Goal: Task Accomplishment & Management: Manage account settings

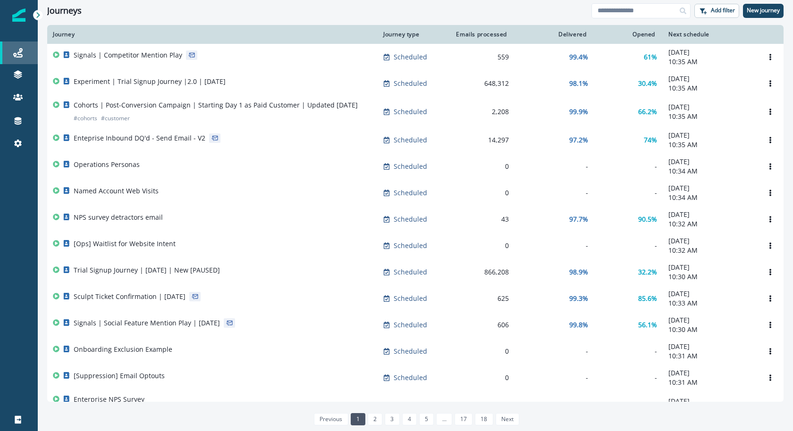
click at [31, 50] on div "Journeys" at bounding box center [19, 52] width 30 height 11
click at [651, 12] on input at bounding box center [641, 10] width 99 height 15
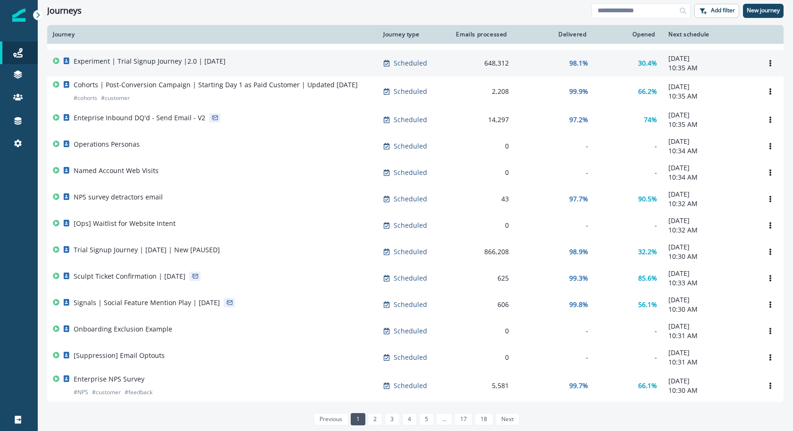
scroll to position [22, 0]
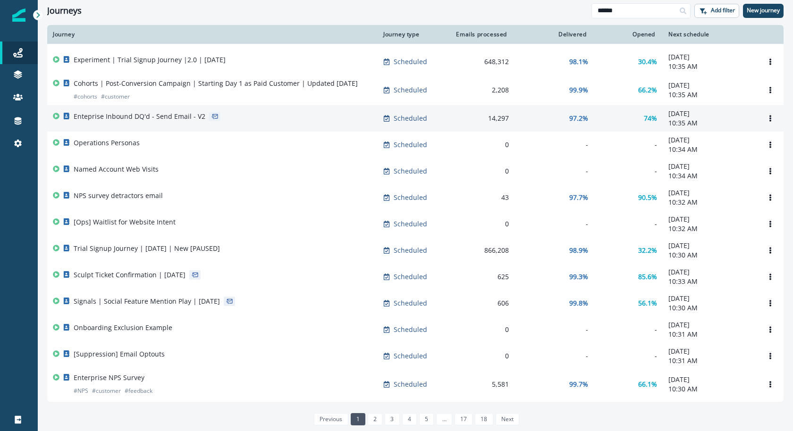
type input "******"
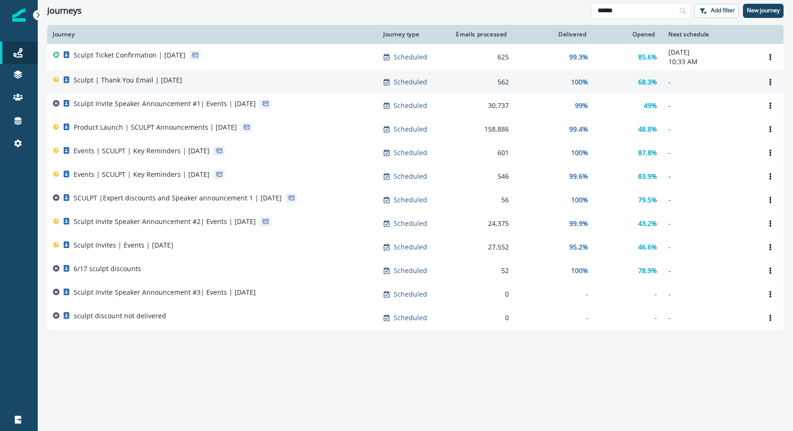
click at [153, 91] on td "Sculpt | Thank You Email | [DATE]" at bounding box center [212, 82] width 330 height 24
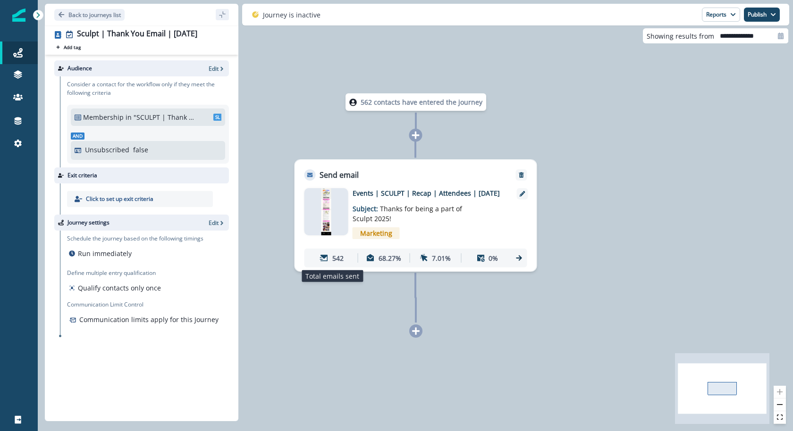
click at [344, 252] on div "542" at bounding box center [332, 258] width 48 height 17
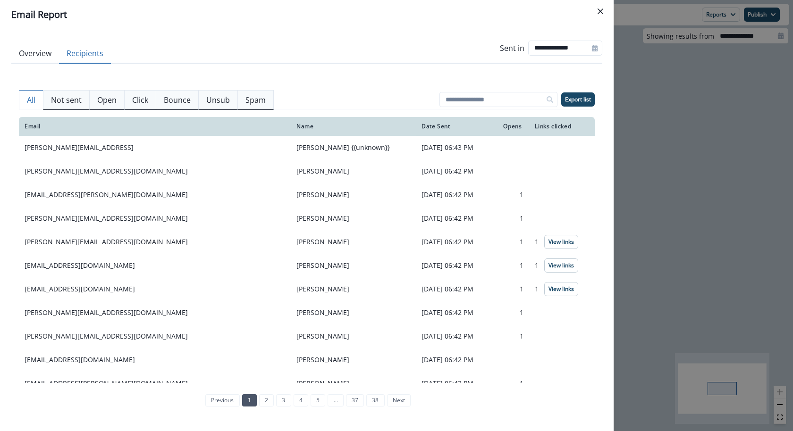
click at [85, 48] on button "Recipients" at bounding box center [85, 54] width 52 height 20
click at [68, 99] on p "Not sent" at bounding box center [66, 99] width 31 height 11
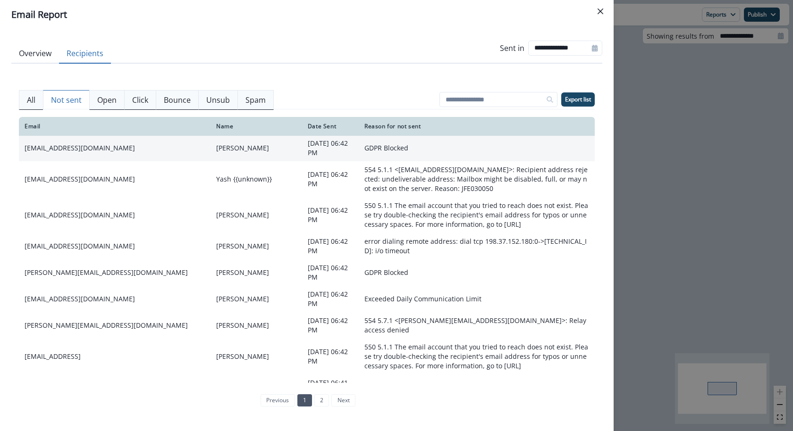
scroll to position [147, 0]
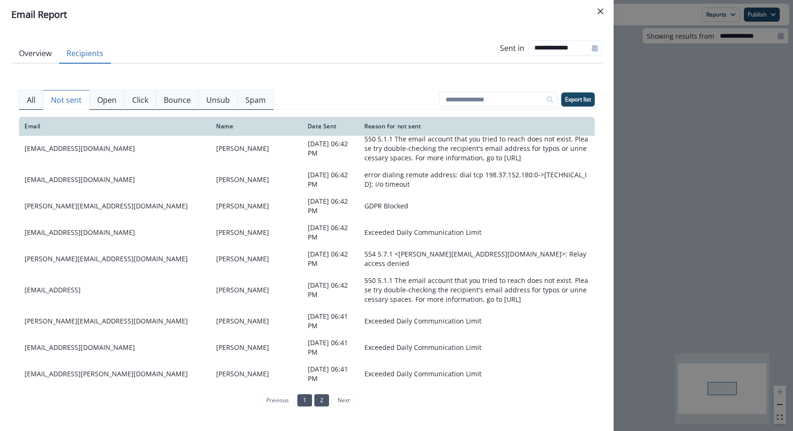
click at [314, 402] on link "2" at bounding box center [321, 401] width 15 height 12
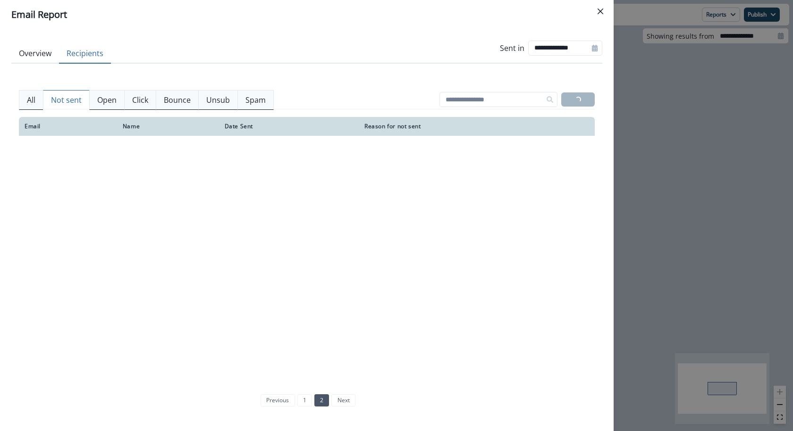
scroll to position [0, 0]
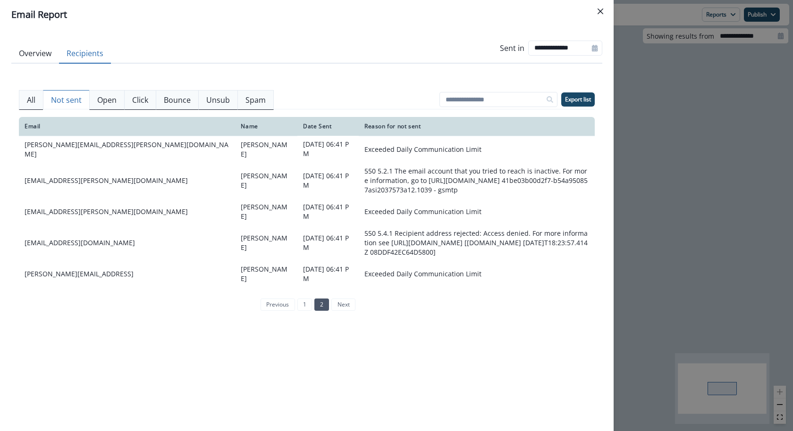
click at [305, 295] on div "previous 1 2 next" at bounding box center [306, 305] width 105 height 20
click at [298, 299] on link "1" at bounding box center [304, 305] width 15 height 12
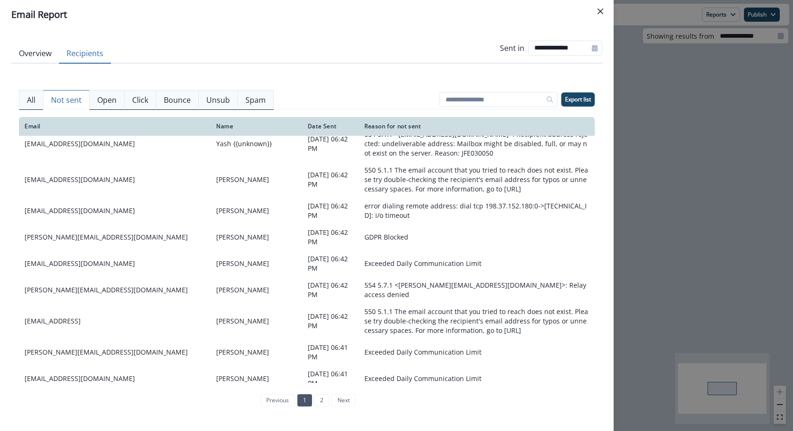
scroll to position [118, 0]
click at [601, 12] on icon "Close" at bounding box center [601, 11] width 6 height 6
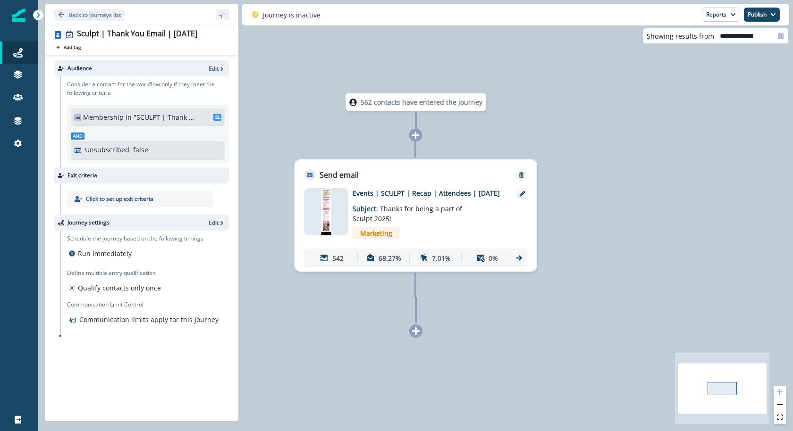
click at [177, 120] on p ""SCULPT | Thank You Email | Attendees"" at bounding box center [165, 117] width 63 height 10
click at [212, 77] on div "Consider a contact for the workflow only if they meet the following criteria Me…" at bounding box center [144, 121] width 169 height 91
click at [212, 72] on div "Audience Edit" at bounding box center [141, 68] width 175 height 16
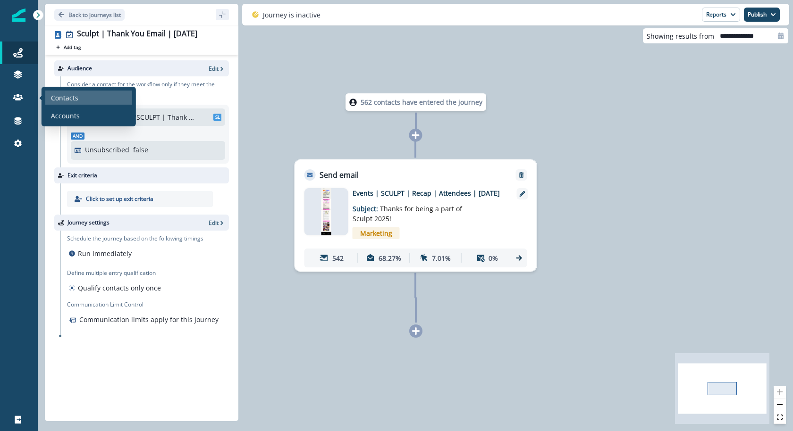
click at [62, 95] on p "Contacts" at bounding box center [64, 98] width 27 height 10
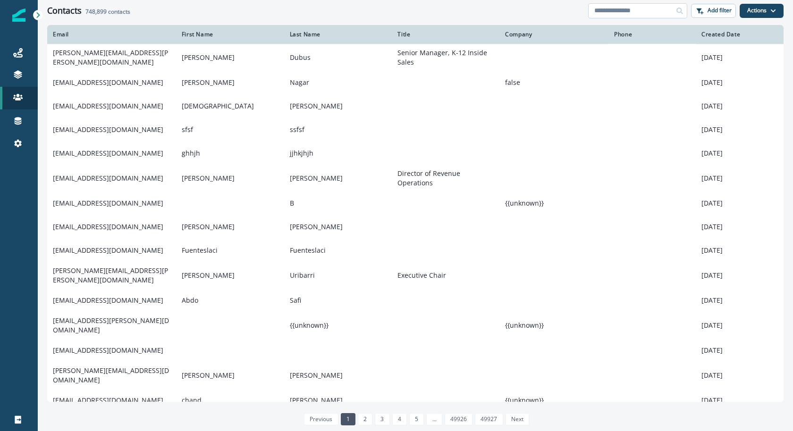
click at [652, 11] on input at bounding box center [637, 10] width 99 height 15
paste input "**********"
type input "**********"
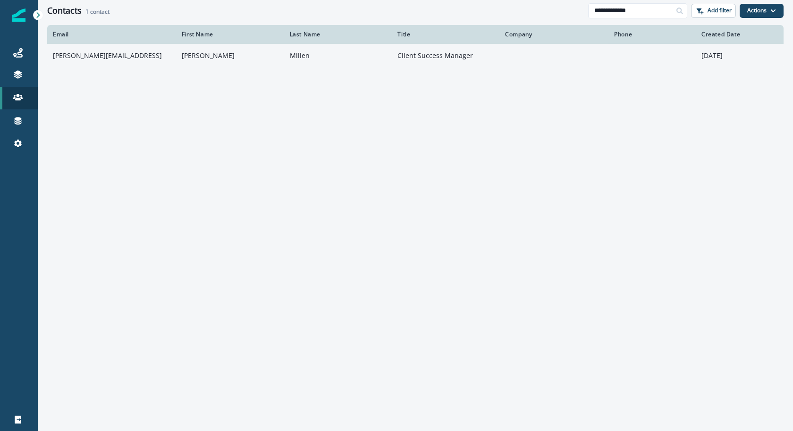
click at [615, 60] on td at bounding box center [652, 56] width 87 height 24
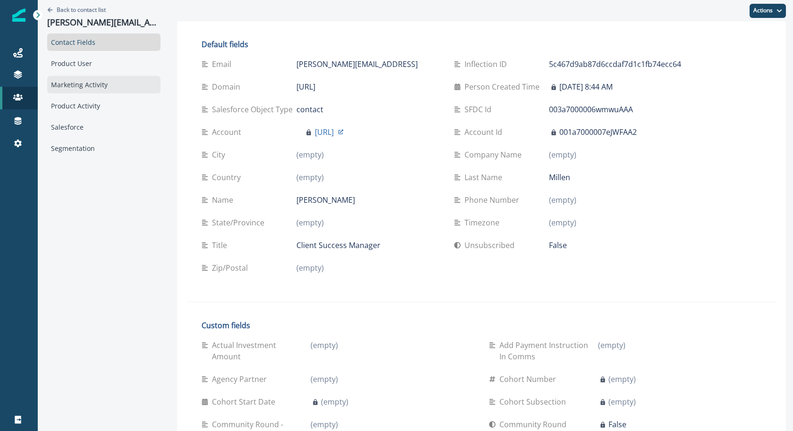
click at [94, 76] on div "Marketing Activity" at bounding box center [103, 84] width 113 height 17
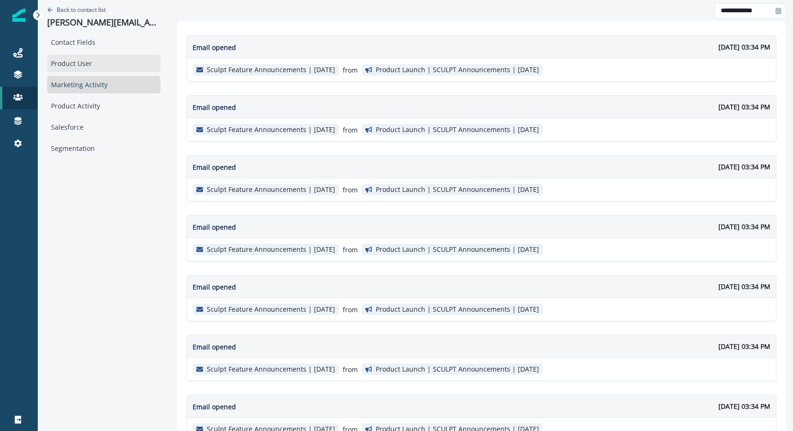
click at [86, 64] on div "Product User" at bounding box center [103, 63] width 113 height 17
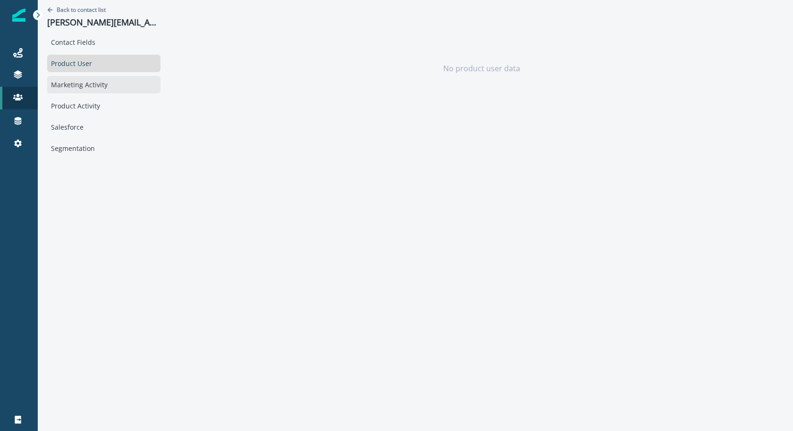
click at [83, 87] on div "Marketing Activity" at bounding box center [103, 84] width 113 height 17
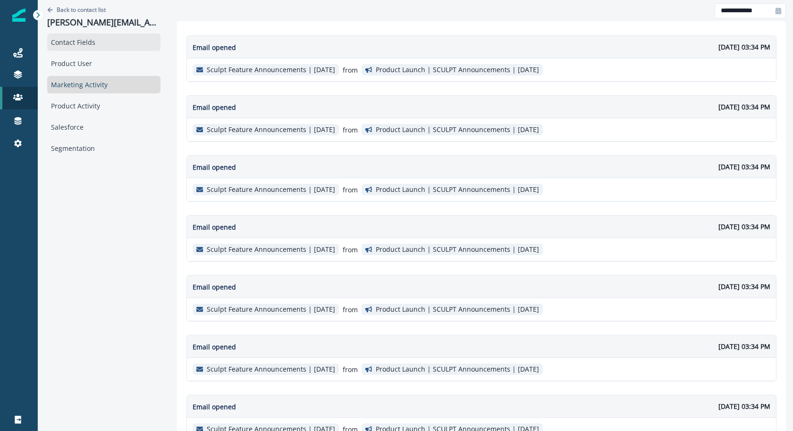
click at [82, 47] on div "Contact Fields" at bounding box center [103, 42] width 113 height 17
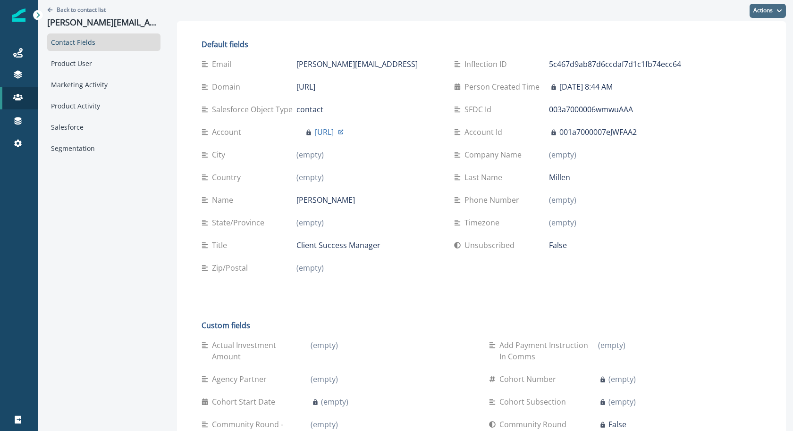
click at [768, 17] on button "Actions" at bounding box center [768, 11] width 36 height 14
click at [749, 38] on button "Edit" at bounding box center [733, 34] width 105 height 17
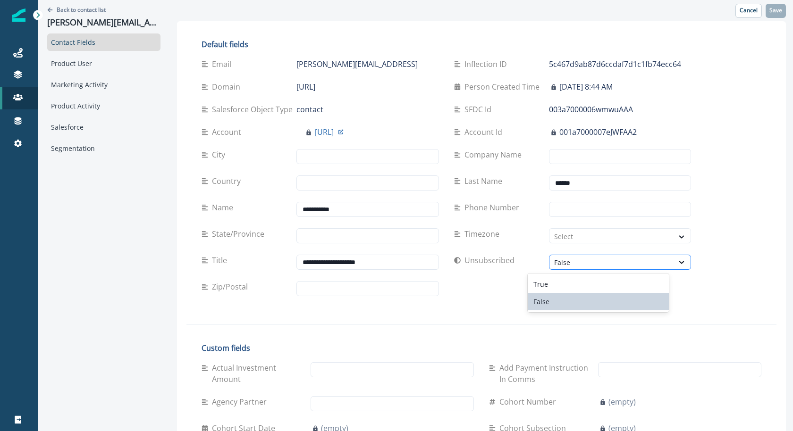
click at [596, 267] on div "False" at bounding box center [611, 263] width 115 height 10
click at [588, 285] on div "True" at bounding box center [598, 284] width 141 height 17
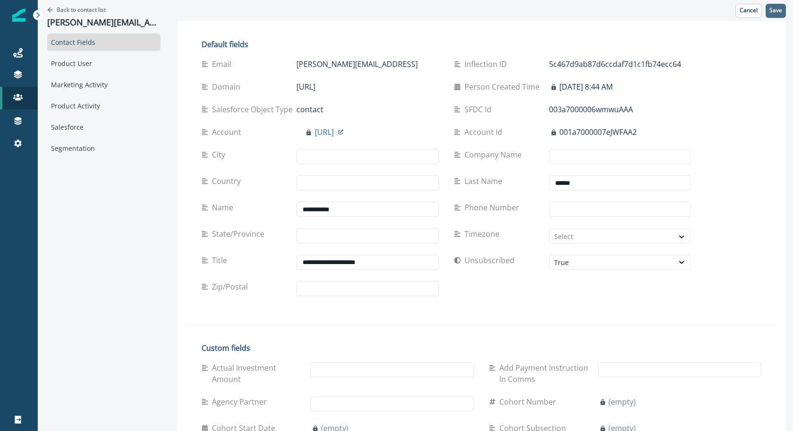
click at [780, 10] on p "Save" at bounding box center [776, 10] width 13 height 7
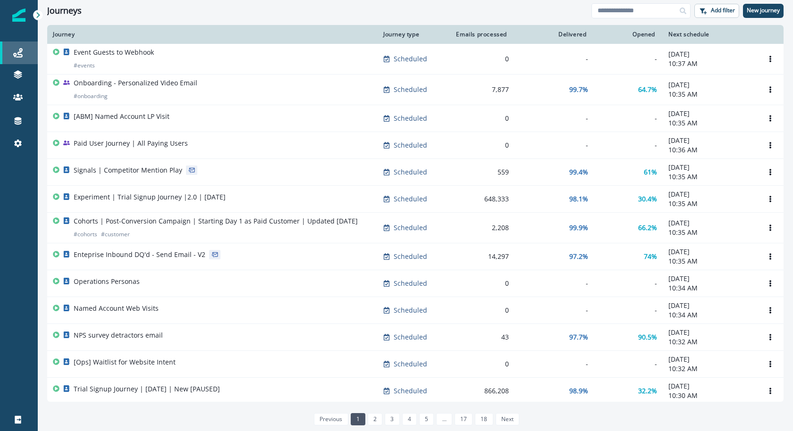
click at [20, 59] on link "Journeys" at bounding box center [19, 53] width 38 height 23
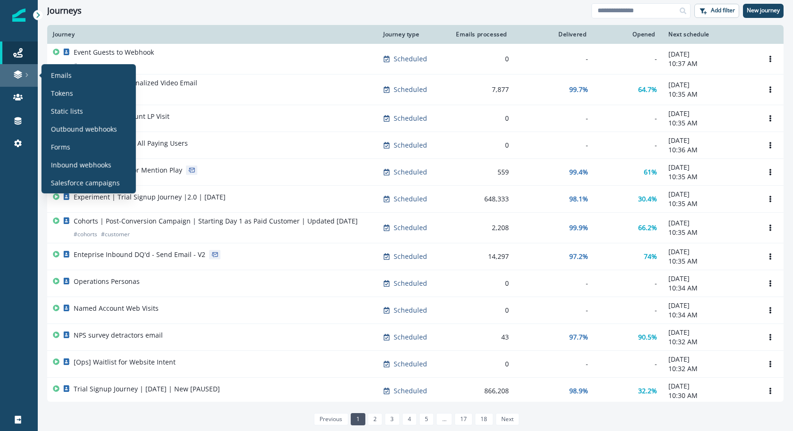
click at [16, 79] on link at bounding box center [19, 75] width 38 height 23
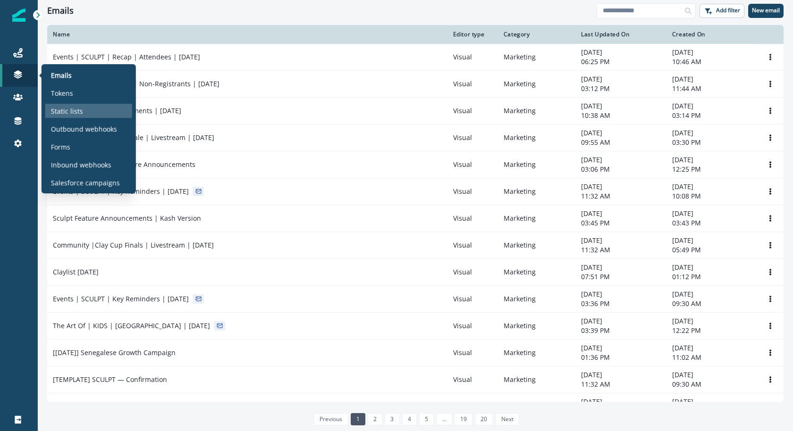
click at [68, 108] on p "Static lists" at bounding box center [67, 111] width 32 height 10
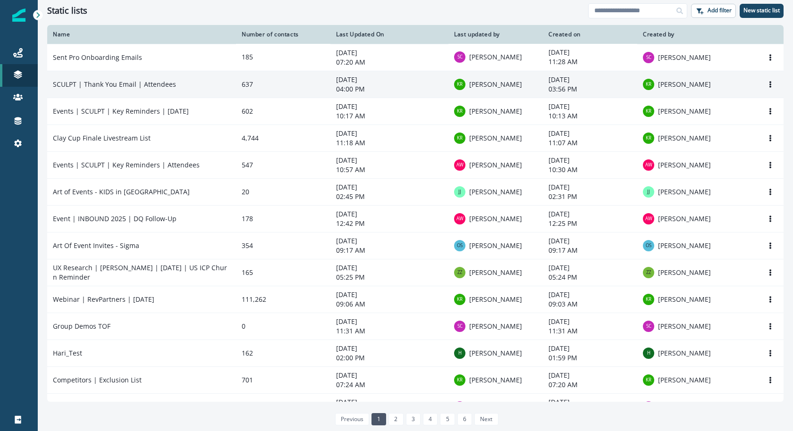
click at [219, 86] on td "SCULPT | Thank You Email | Attendees" at bounding box center [141, 84] width 189 height 27
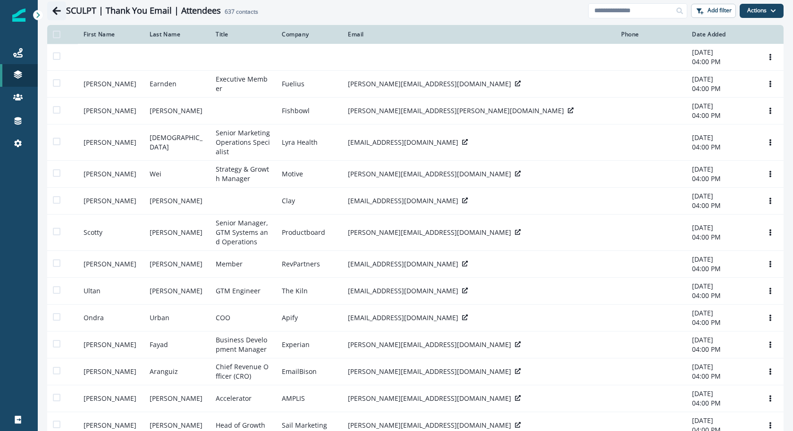
click at [52, 8] on icon "Go back" at bounding box center [56, 10] width 9 height 9
